Goal: Information Seeking & Learning: Learn about a topic

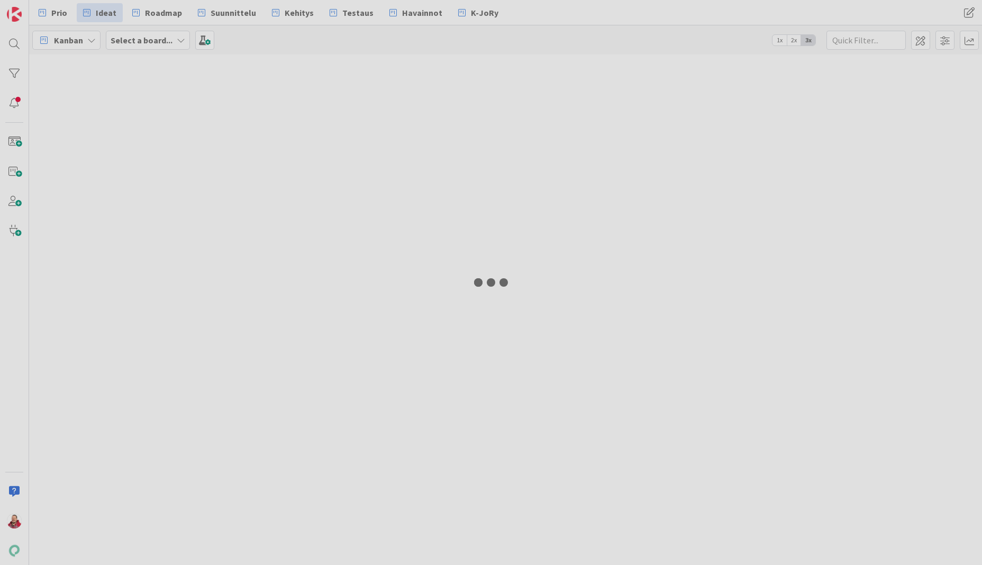
type input "22935"
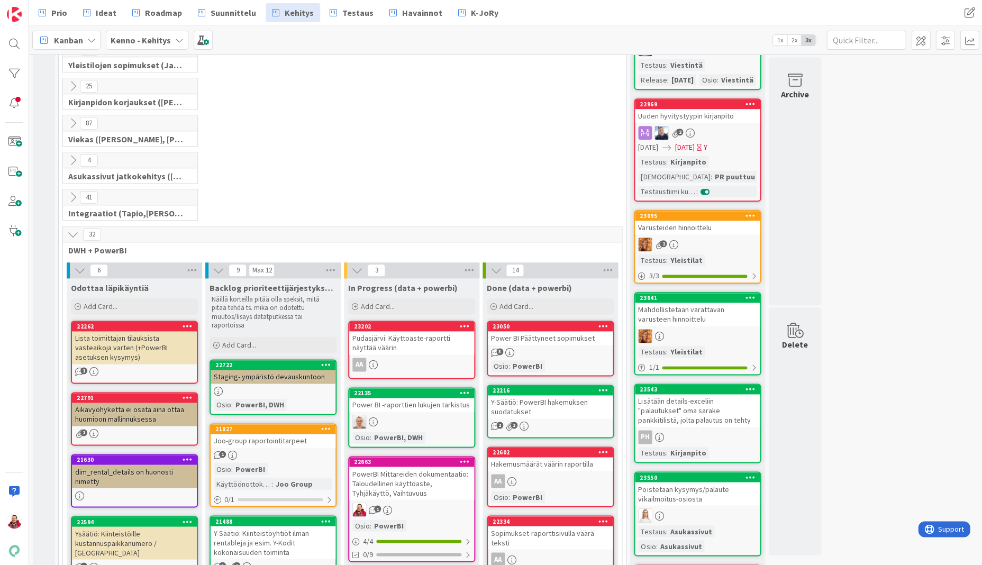
click at [243, 434] on div "Joo-group raportointitarpeet" at bounding box center [273, 441] width 125 height 14
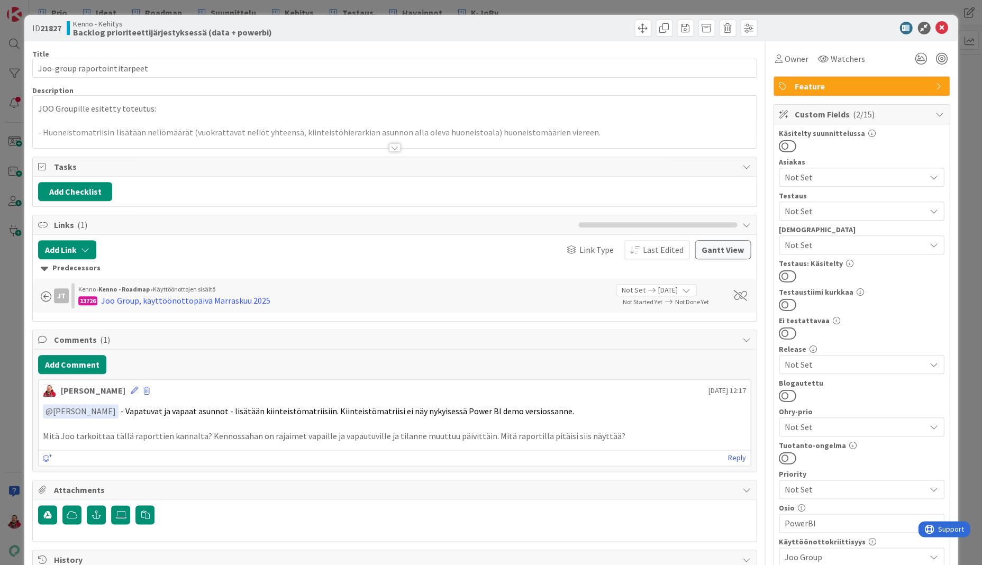
click at [395, 143] on div at bounding box center [395, 147] width 12 height 8
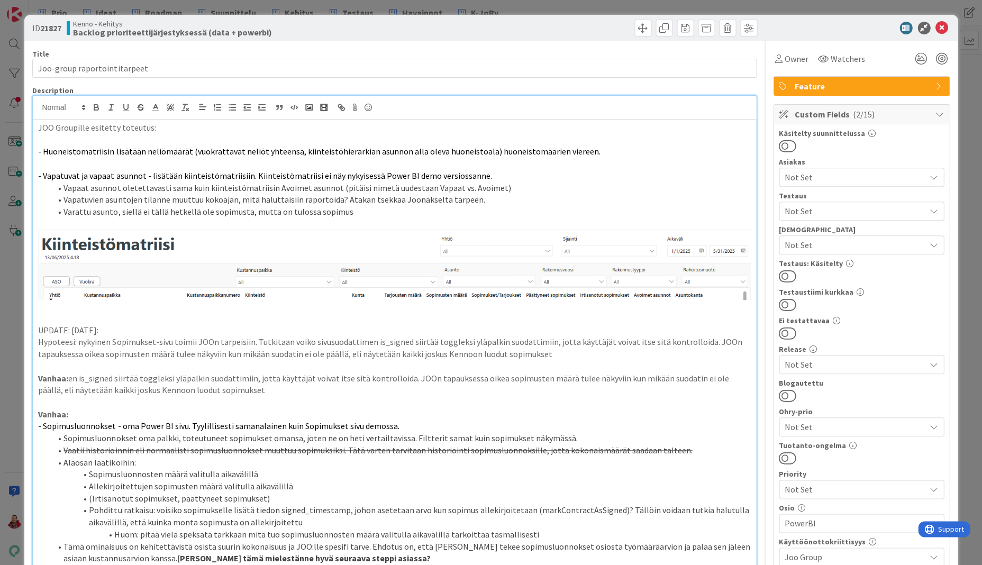
click at [270, 122] on p "JOO Groupille esitetty toteutus:" at bounding box center [394, 128] width 712 height 12
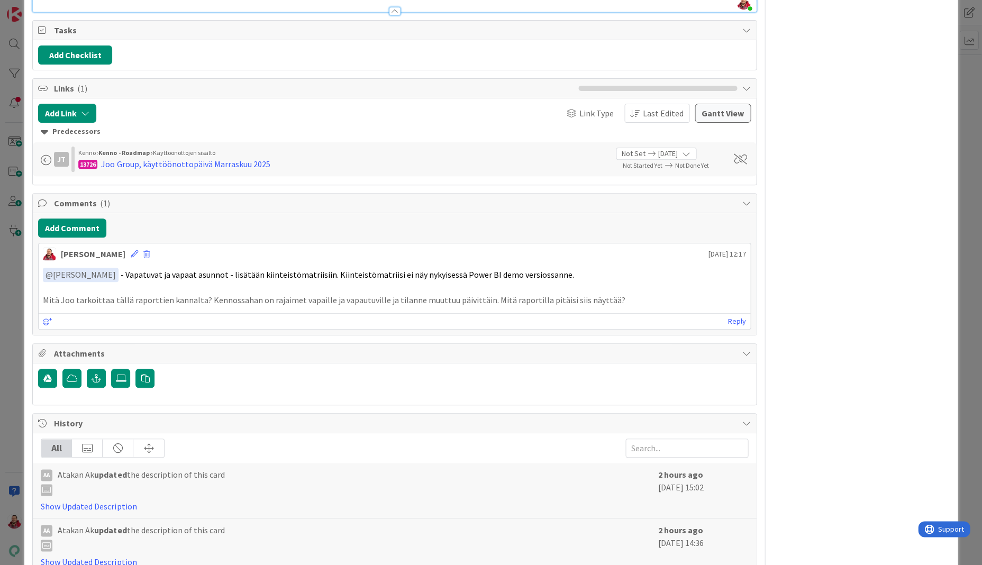
scroll to position [1425, 0]
click at [80, 502] on link "Show Updated Description" at bounding box center [89, 507] width 96 height 11
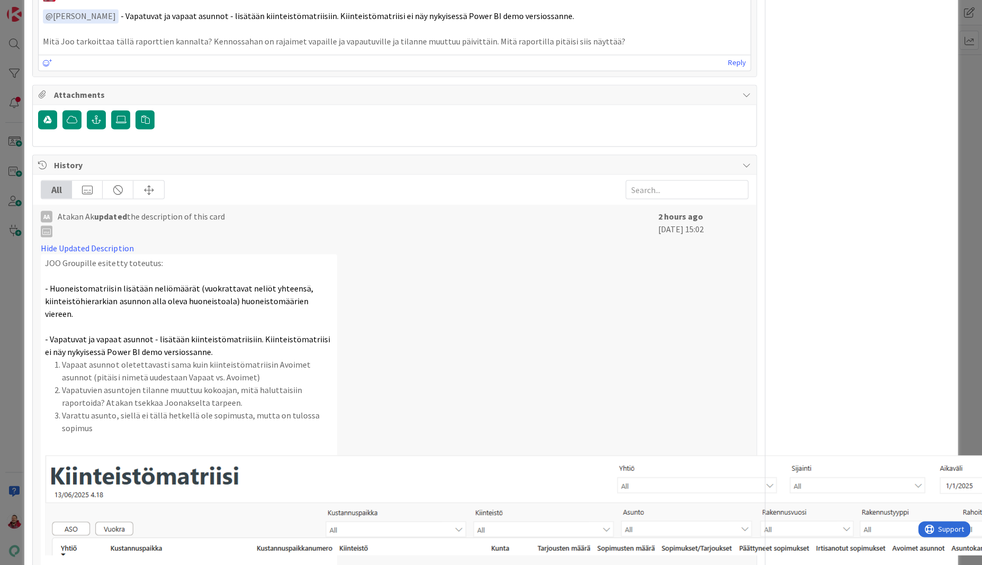
scroll to position [1683, 0]
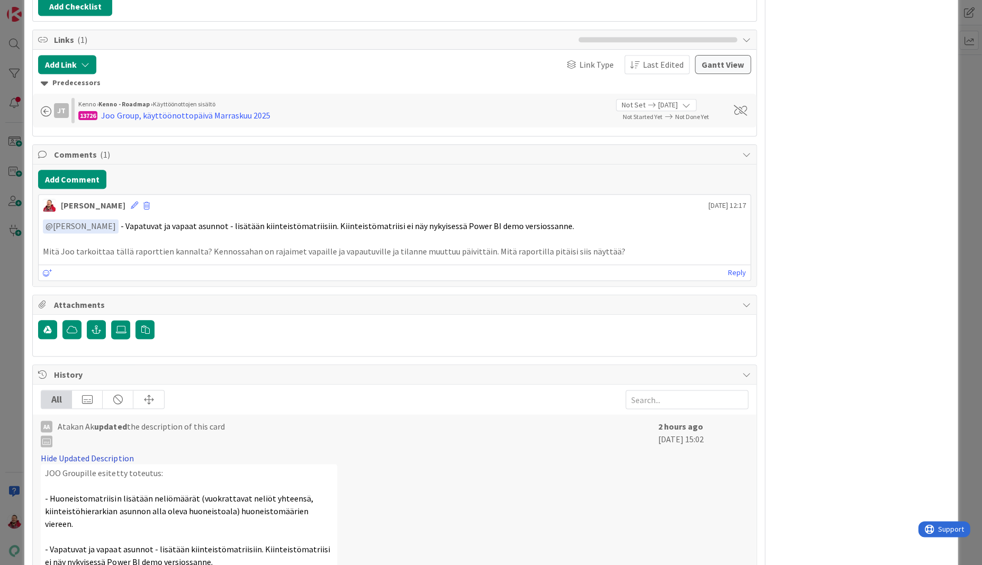
click at [110, 452] on link "Hide Updated Description" at bounding box center [87, 457] width 93 height 11
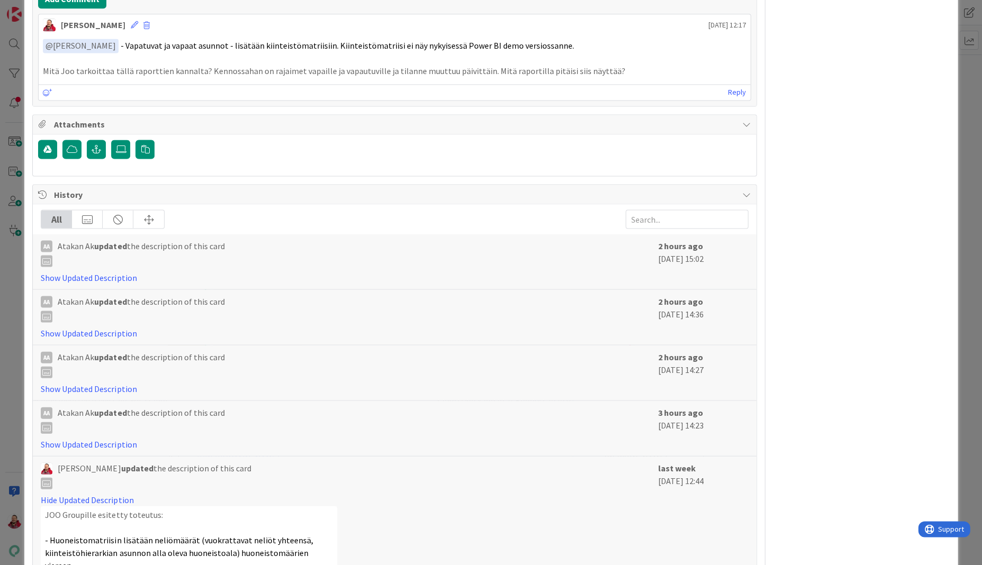
scroll to position [1675, 0]
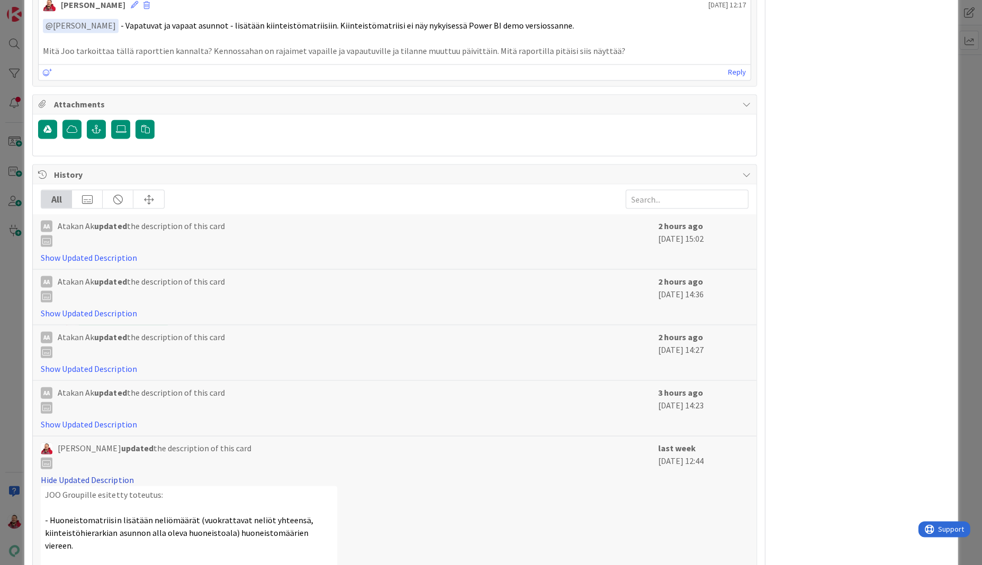
click at [84, 474] on link "Hide Updated Description" at bounding box center [87, 479] width 93 height 11
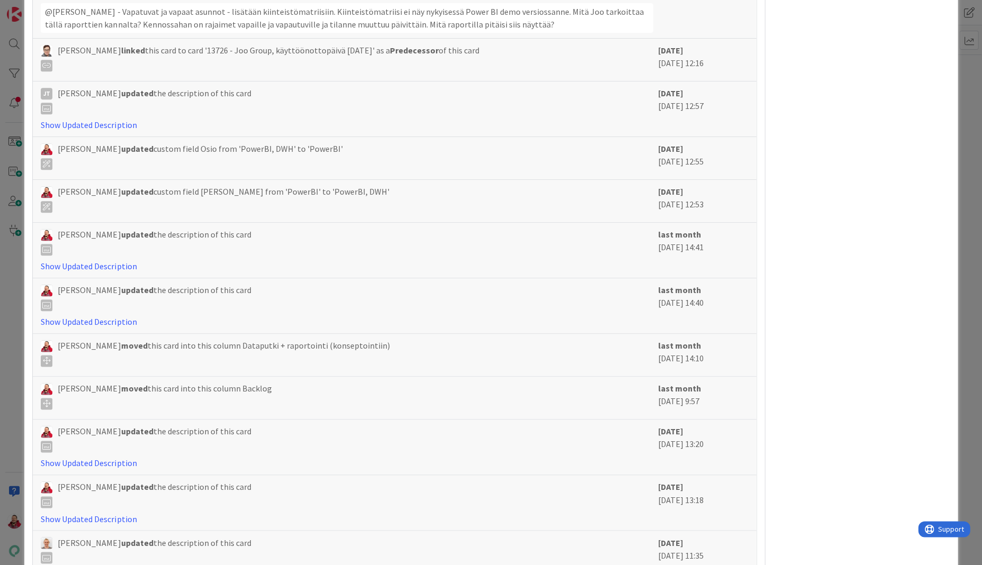
scroll to position [2563, 0]
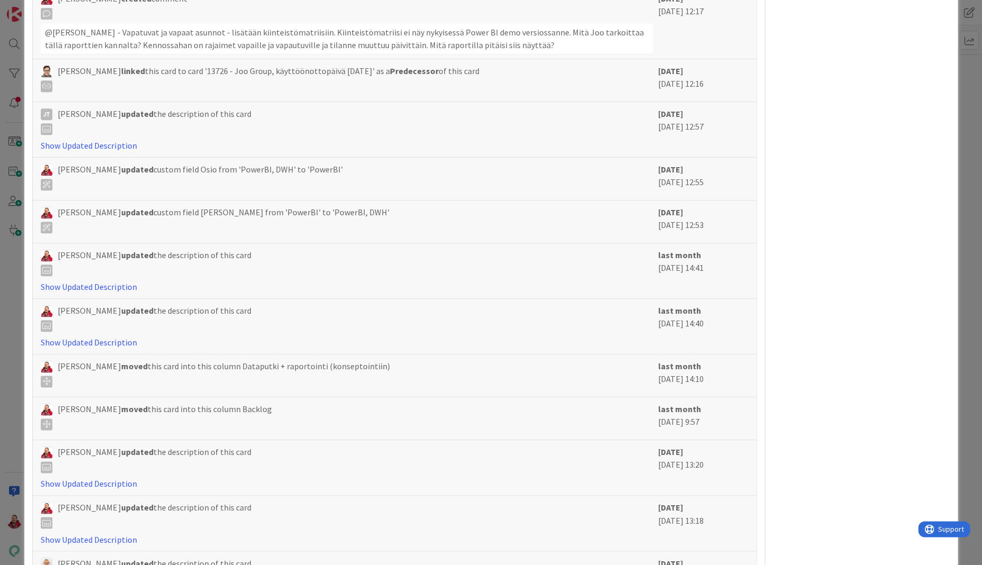
click at [88, 478] on link "Show Updated Description" at bounding box center [89, 483] width 96 height 11
click at [88, 478] on link "Hide Updated Description" at bounding box center [87, 483] width 93 height 11
click at [85, 337] on link "Show Updated Description" at bounding box center [89, 342] width 96 height 11
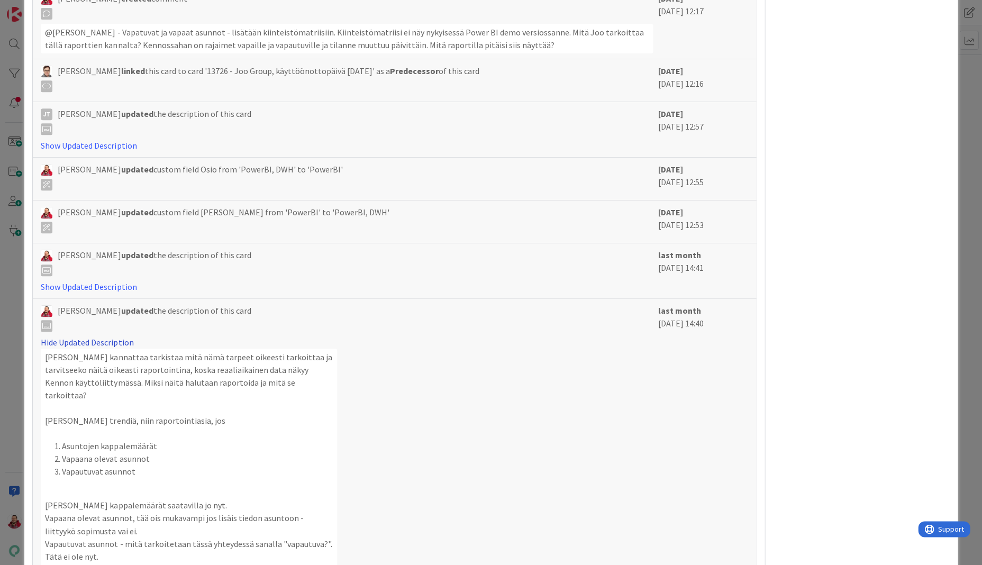
click at [85, 337] on link "Hide Updated Description" at bounding box center [87, 342] width 93 height 11
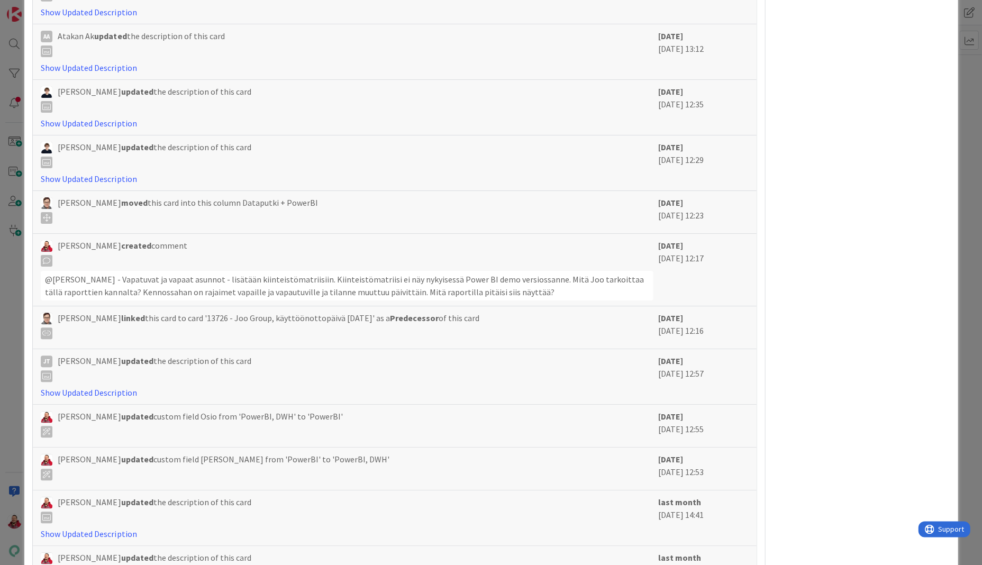
scroll to position [2294, 0]
click at [70, 389] on link "Show Updated Description" at bounding box center [89, 394] width 96 height 11
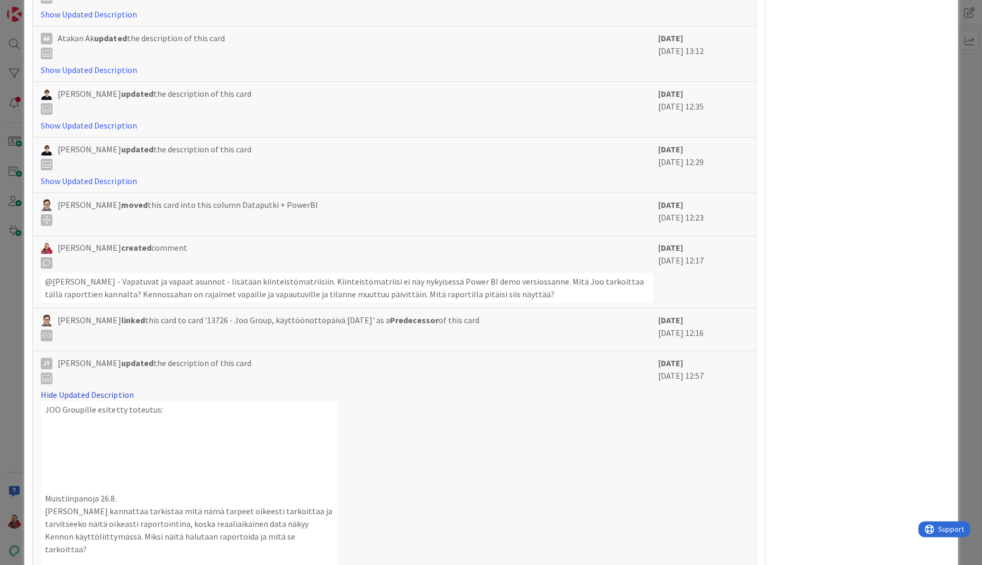
click at [70, 389] on link "Hide Updated Description" at bounding box center [87, 394] width 93 height 11
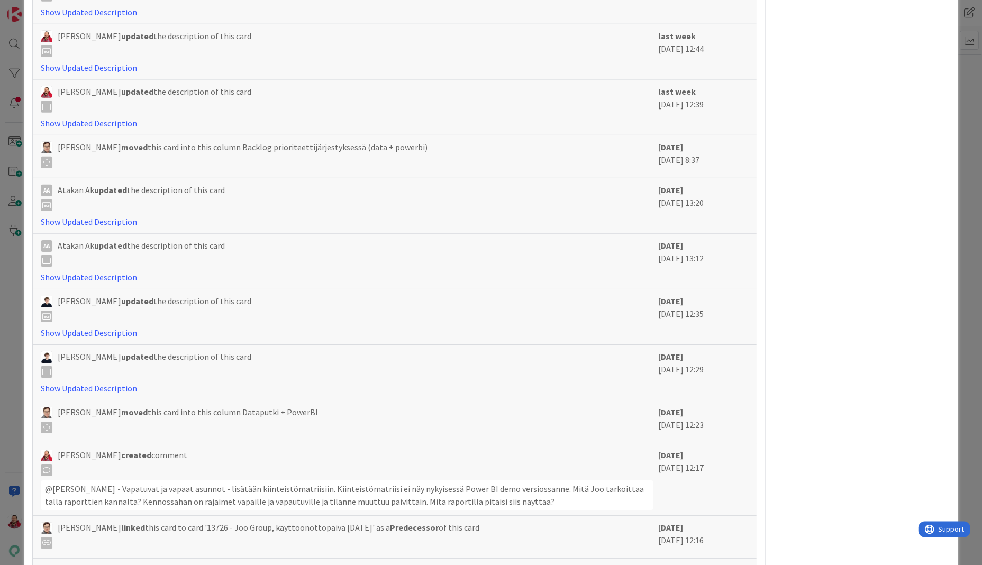
scroll to position [2087, 0]
click at [70, 381] on div "Show Updated Description" at bounding box center [89, 387] width 96 height 13
click at [70, 382] on link "Show Updated Description" at bounding box center [89, 387] width 96 height 11
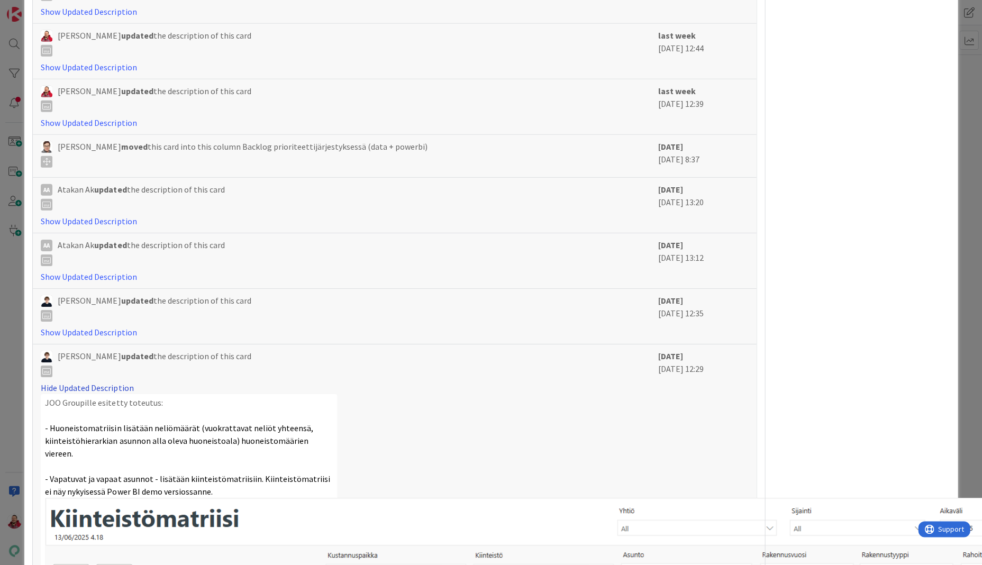
click at [70, 382] on link "Hide Updated Description" at bounding box center [87, 387] width 93 height 11
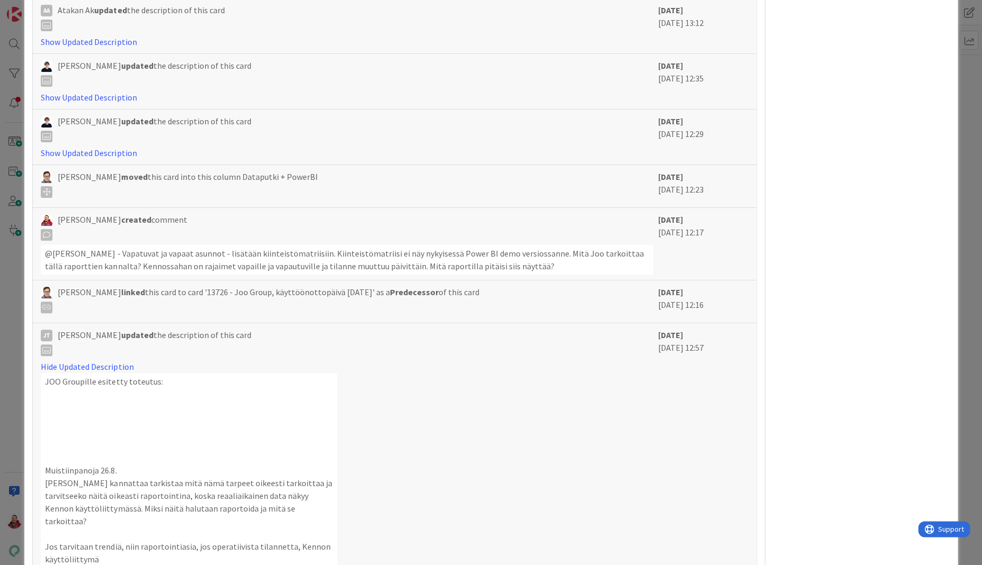
scroll to position [2326, 0]
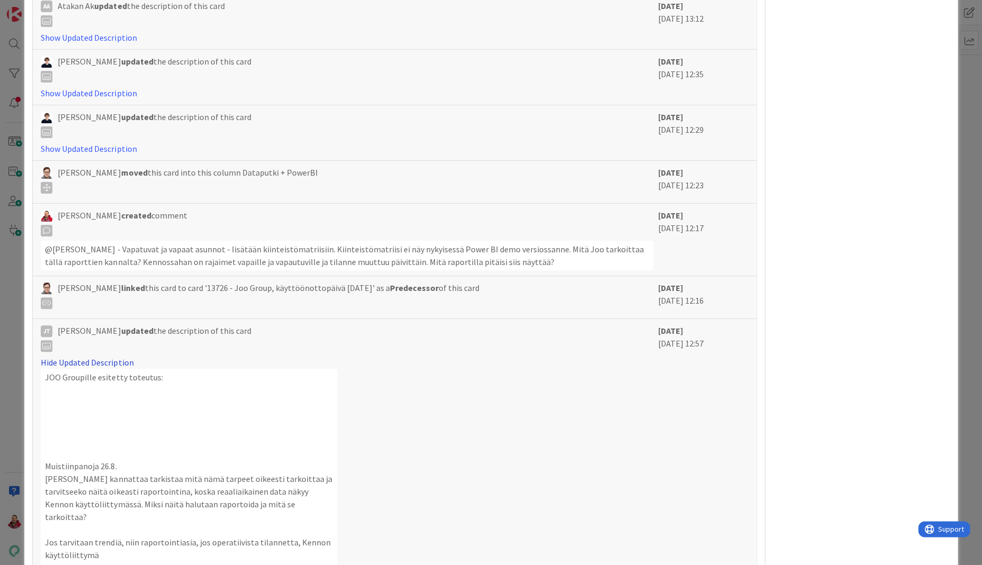
click at [89, 357] on link "Hide Updated Description" at bounding box center [87, 362] width 93 height 11
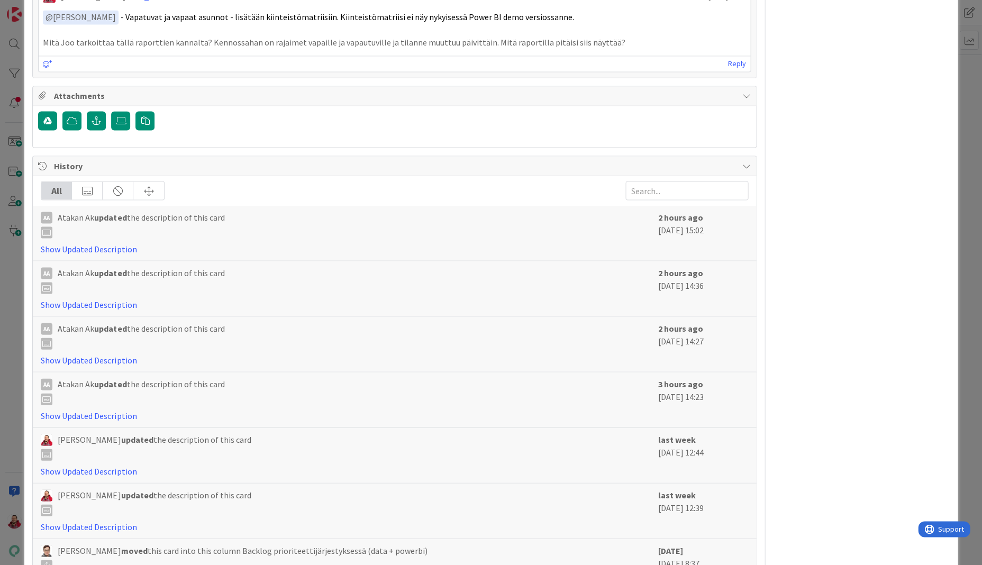
scroll to position [1683, 0]
click at [91, 411] on link "Show Updated Description" at bounding box center [89, 416] width 96 height 11
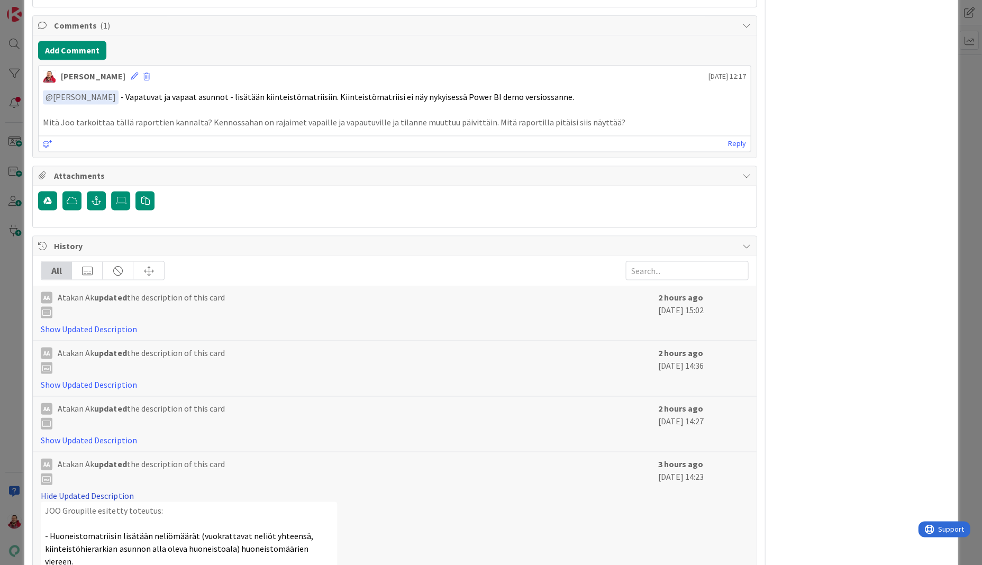
scroll to position [1557, 0]
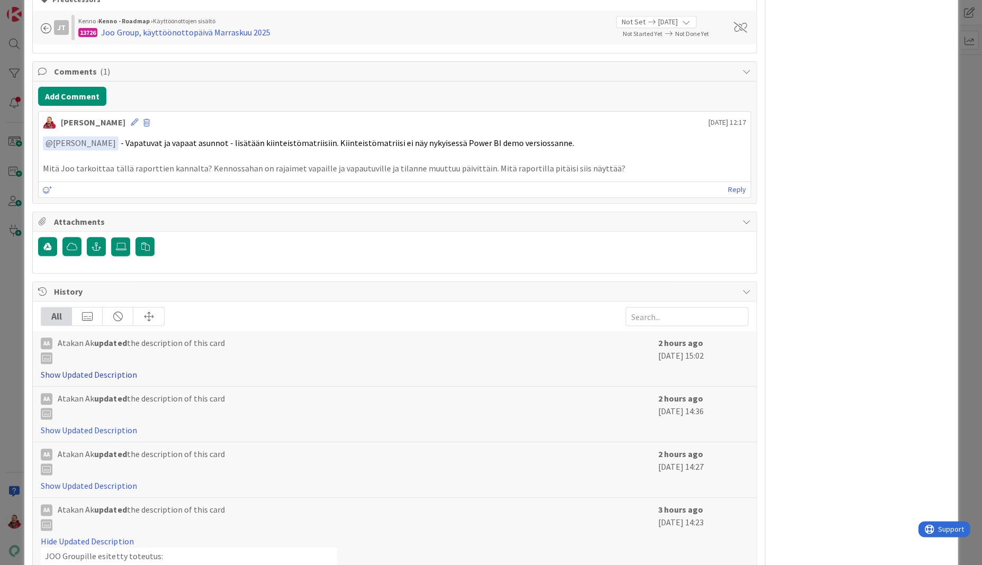
click at [106, 369] on link "Show Updated Description" at bounding box center [89, 374] width 96 height 11
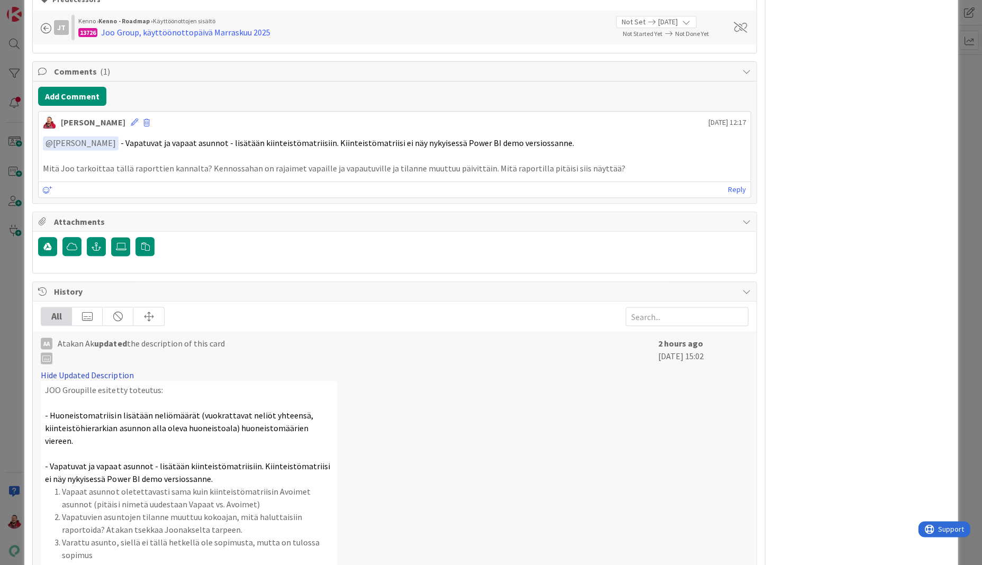
click at [106, 369] on link "Hide Updated Description" at bounding box center [87, 374] width 93 height 11
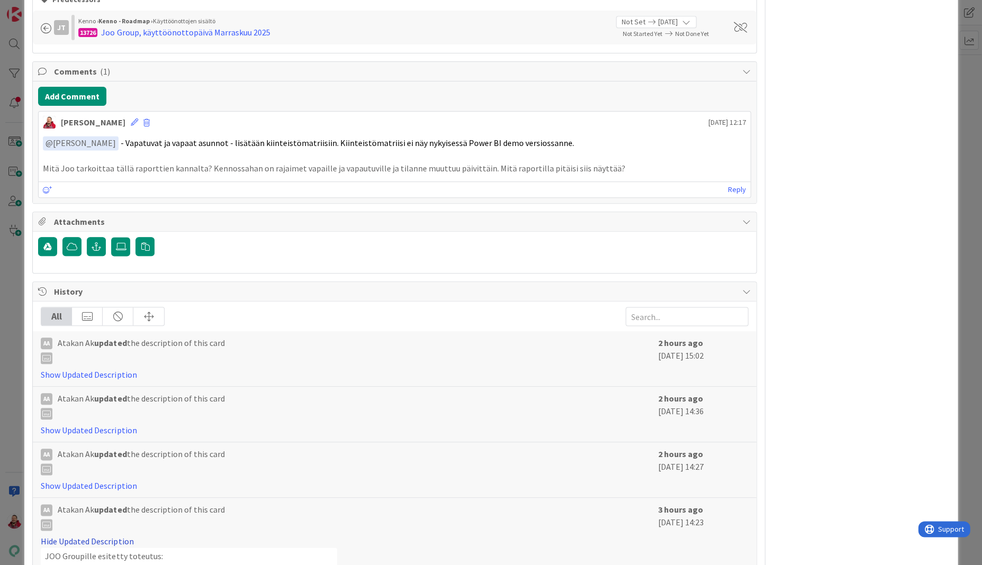
click at [71, 536] on link "Hide Updated Description" at bounding box center [87, 541] width 93 height 11
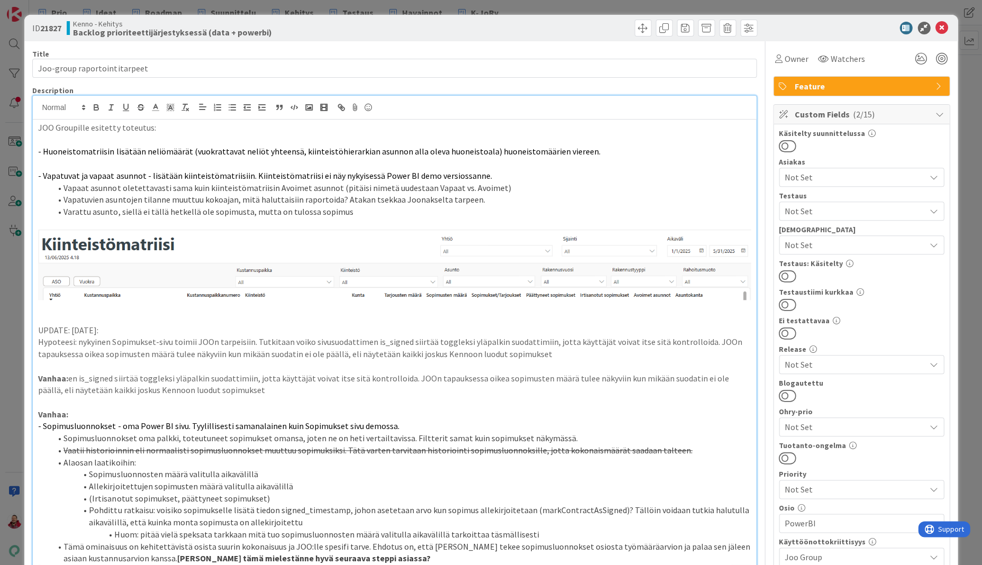
scroll to position [0, 0]
